Goal: Find specific page/section: Find specific page/section

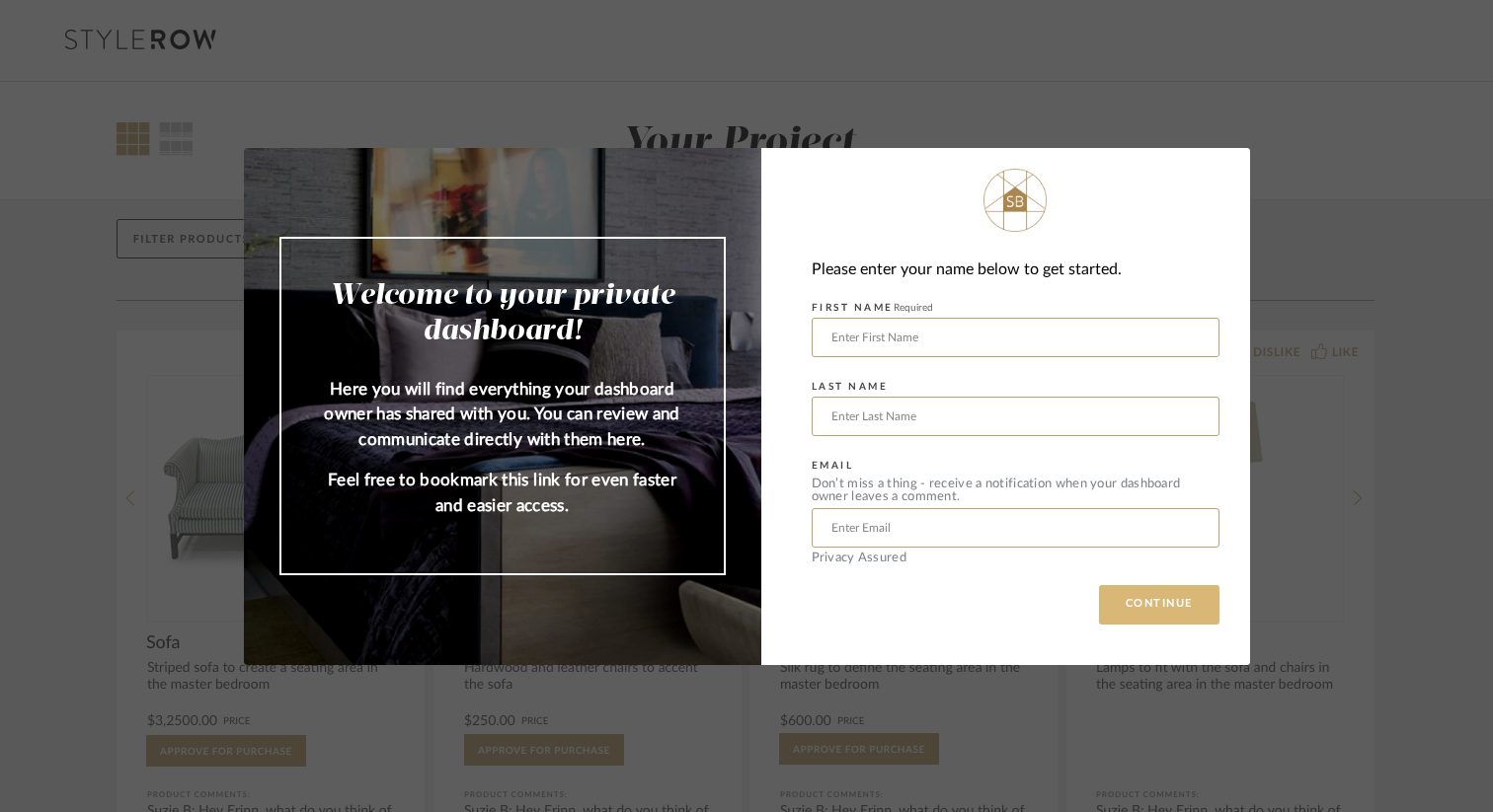
click at [1170, 610] on button "CONTINUE" at bounding box center [1159, 605] width 121 height 40
click at [973, 333] on input "text" at bounding box center [1015, 338] width 408 height 40
type input "[PERSON_NAME]"
drag, startPoint x: 968, startPoint y: 537, endPoint x: 750, endPoint y: 531, distance: 218.1
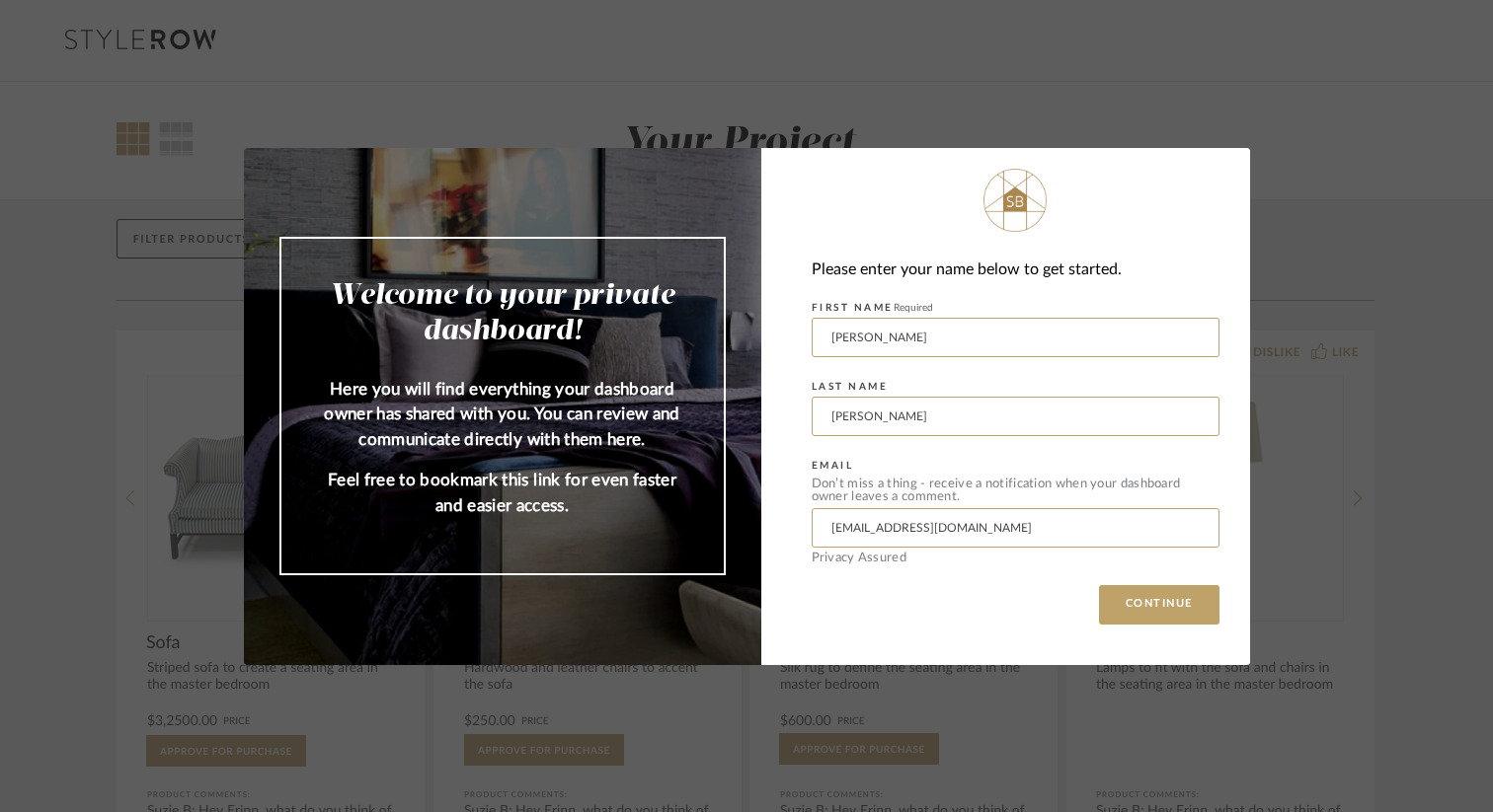
click at [750, 531] on mat-dialog-content "Welcome to your private dashboard! Here you will find everything your dashboard…" at bounding box center [746, 406] width 1006 height 517
type input "[EMAIL_ADDRESS][DOMAIN_NAME]"
click at [1099, 585] on button "CONTINUE" at bounding box center [1159, 605] width 121 height 40
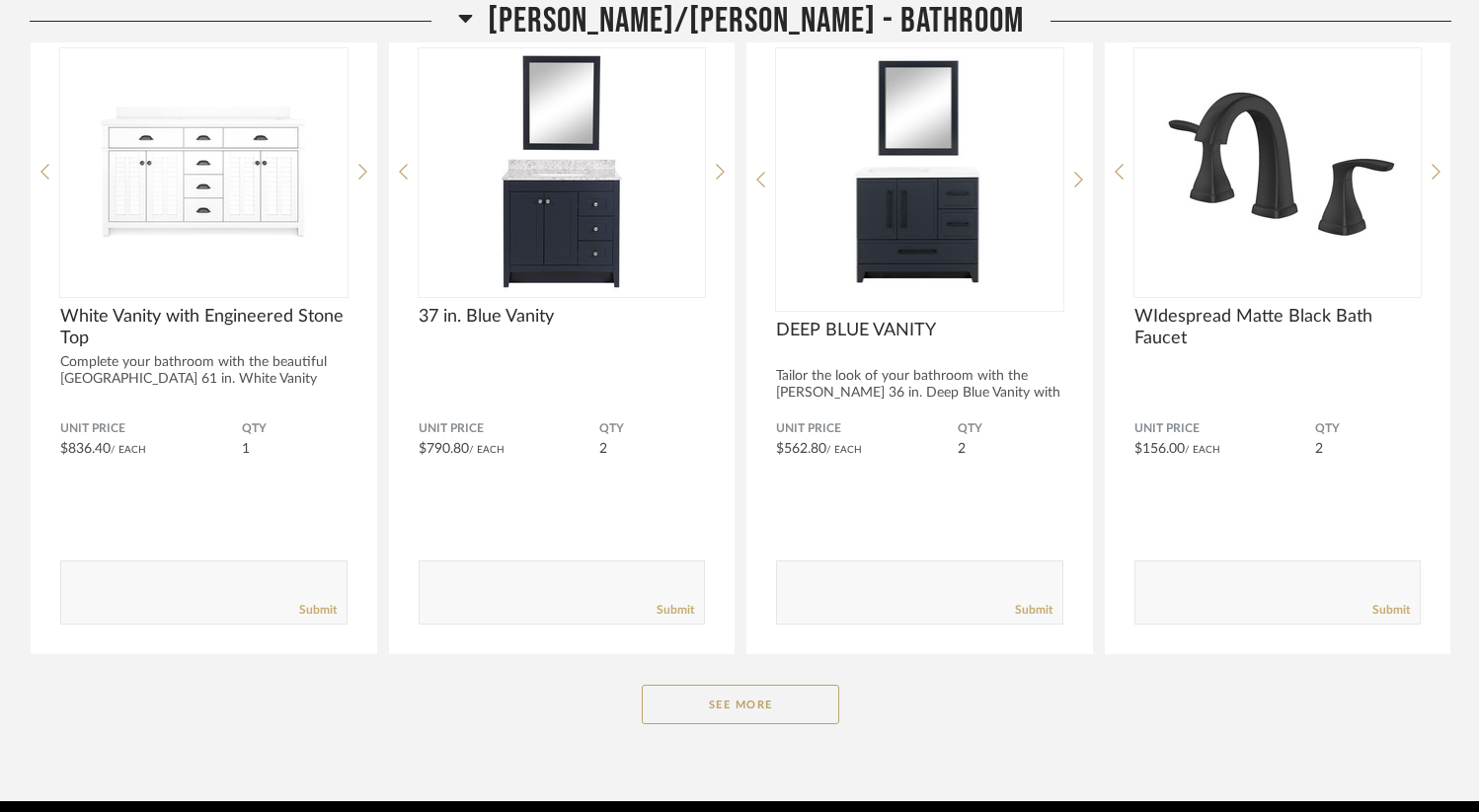
scroll to position [1242, 0]
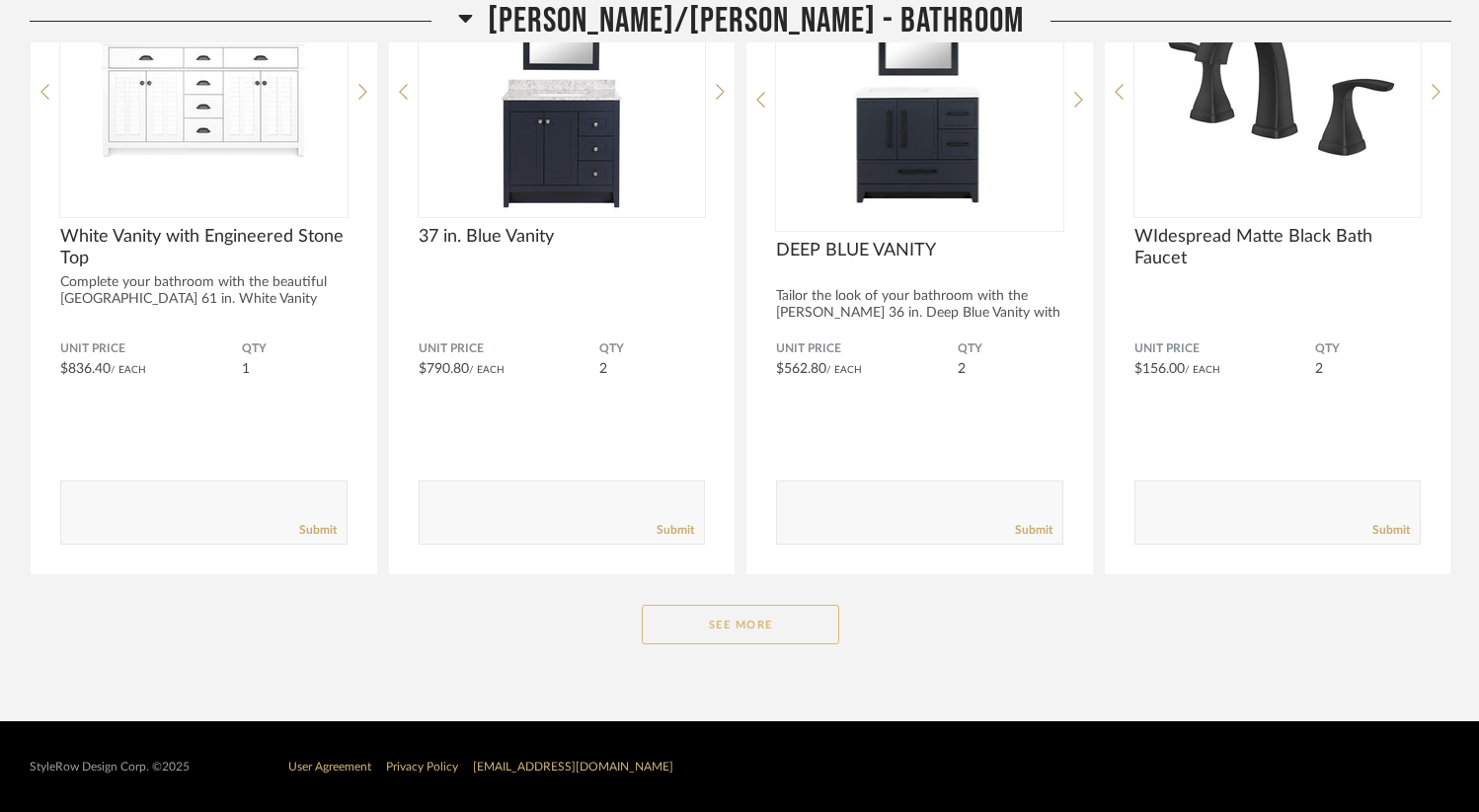
click at [789, 615] on button "See More" at bounding box center [740, 625] width 197 height 40
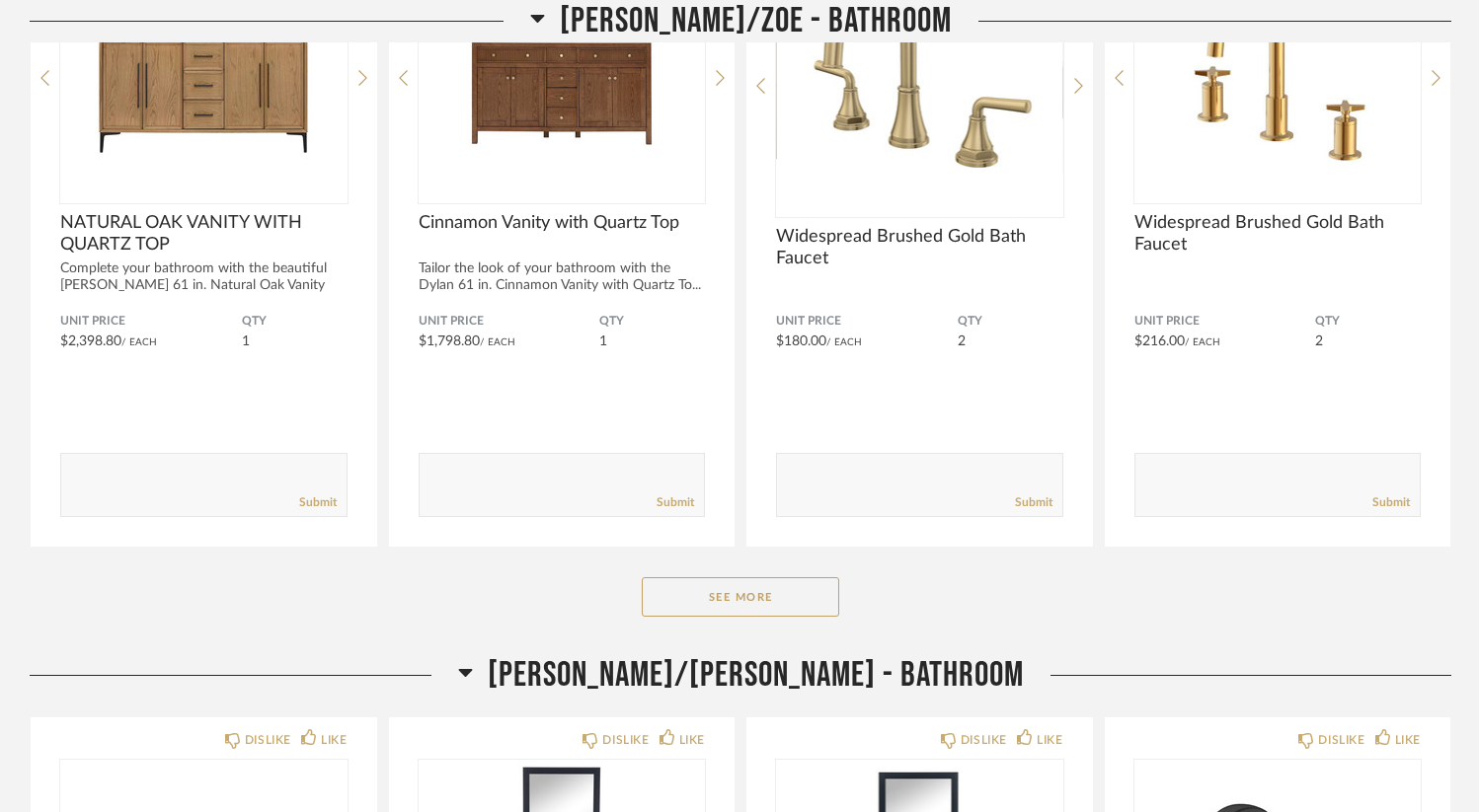
scroll to position [505, 0]
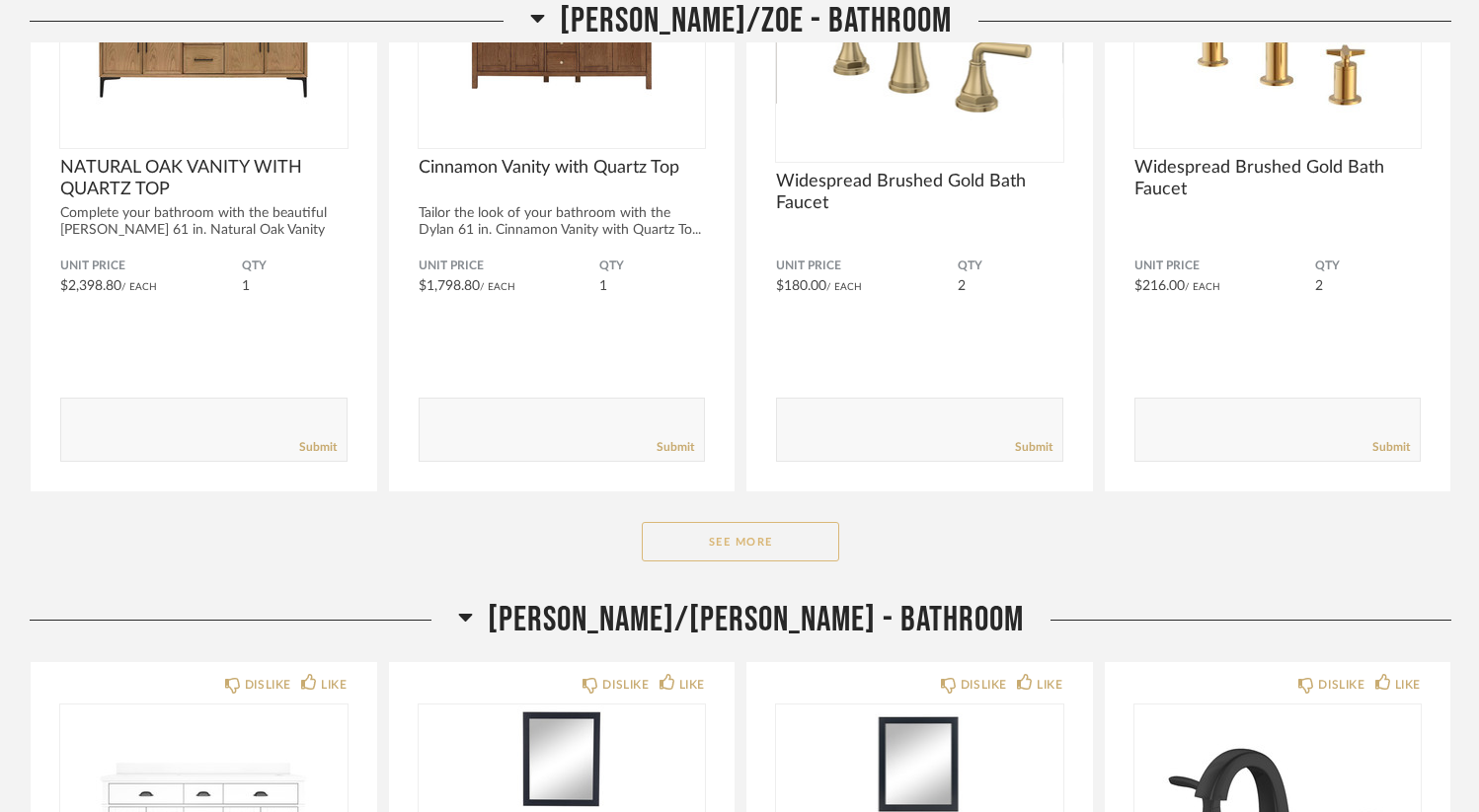
click at [794, 548] on button "See More" at bounding box center [740, 542] width 197 height 40
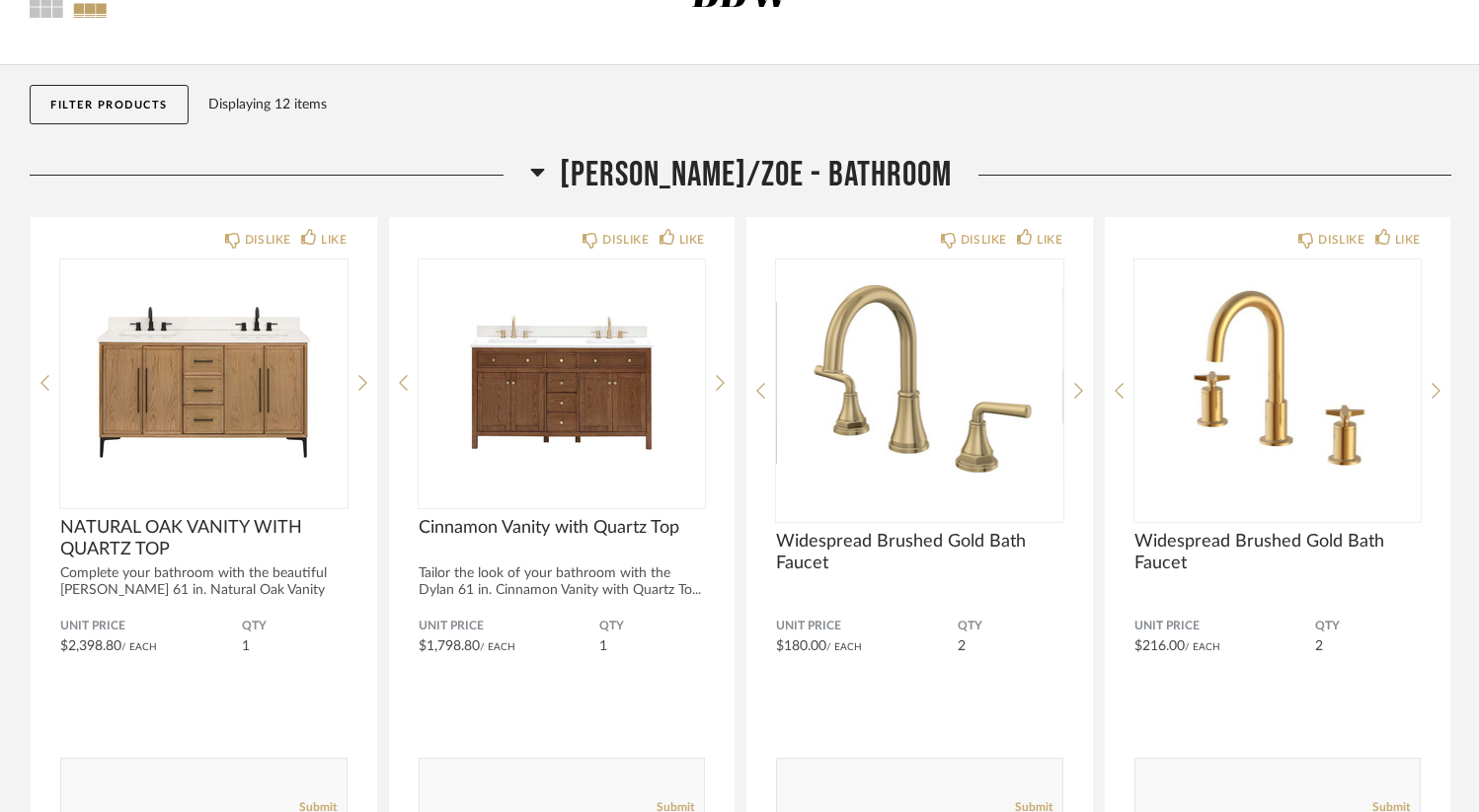
scroll to position [0, 0]
